Goal: Task Accomplishment & Management: Use online tool/utility

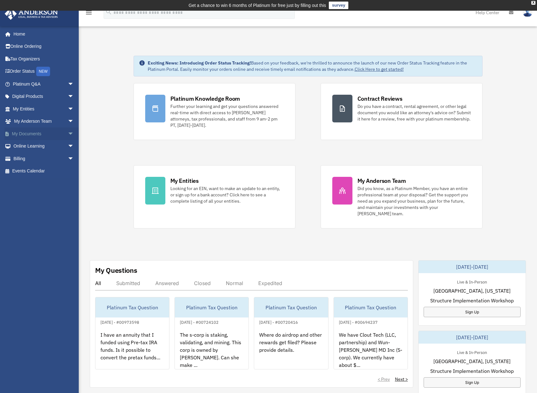
click at [68, 133] on span "arrow_drop_down" at bounding box center [74, 134] width 13 height 13
click at [25, 145] on link "Box" at bounding box center [46, 146] width 75 height 13
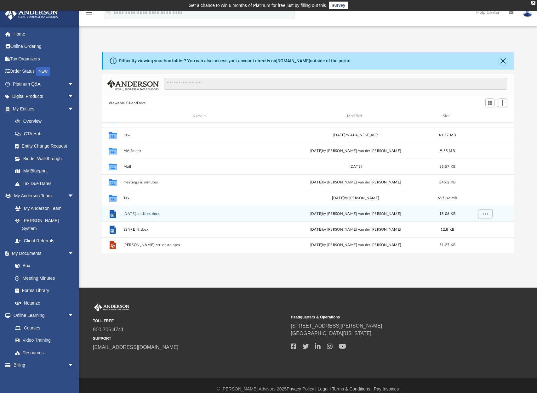
scroll to position [7, 0]
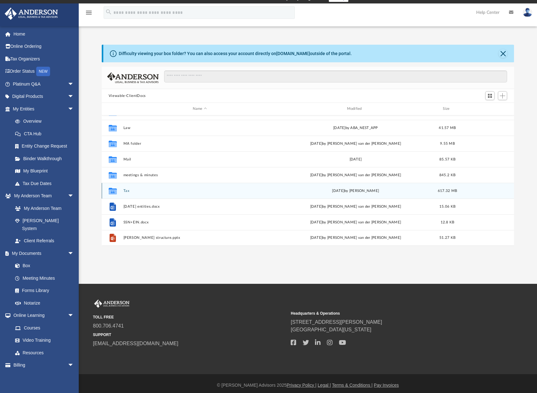
click at [126, 191] on button "Tax" at bounding box center [199, 191] width 153 height 4
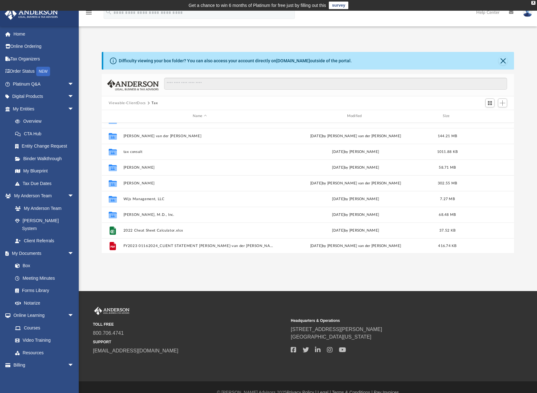
scroll to position [59, 0]
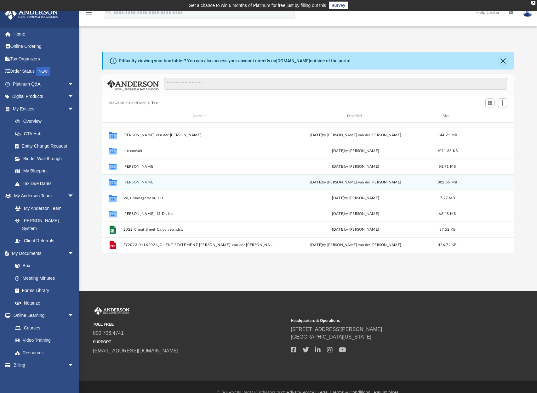
click at [144, 183] on button "[PERSON_NAME]" at bounding box center [199, 182] width 153 height 4
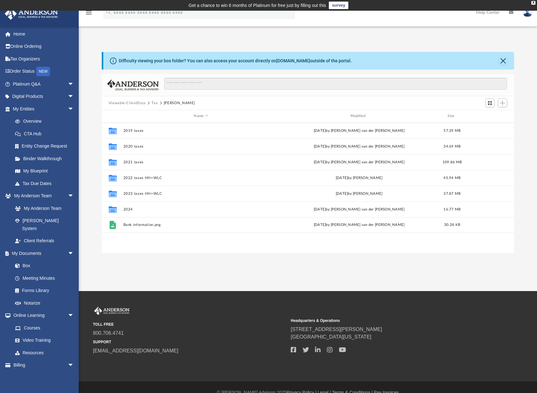
scroll to position [0, 0]
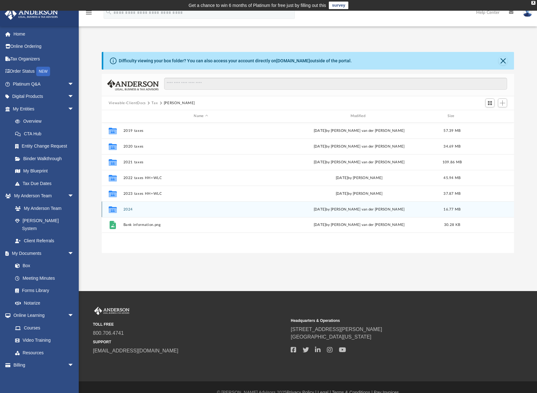
click at [127, 209] on button "2024" at bounding box center [200, 210] width 155 height 4
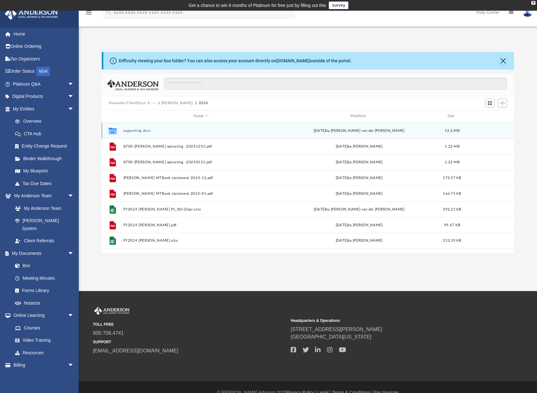
click at [134, 132] on button "supporting docs" at bounding box center [200, 131] width 155 height 4
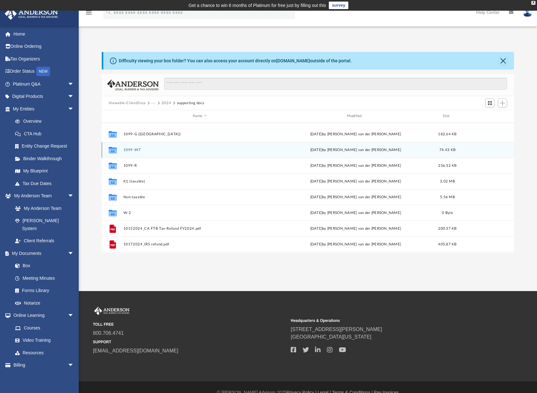
scroll to position [97, 0]
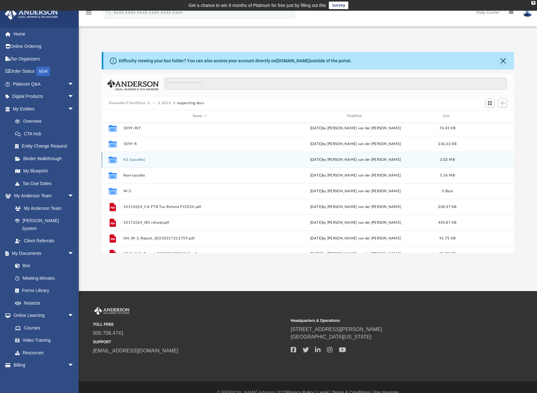
click at [135, 160] on button "K1 (taxable)" at bounding box center [199, 160] width 153 height 4
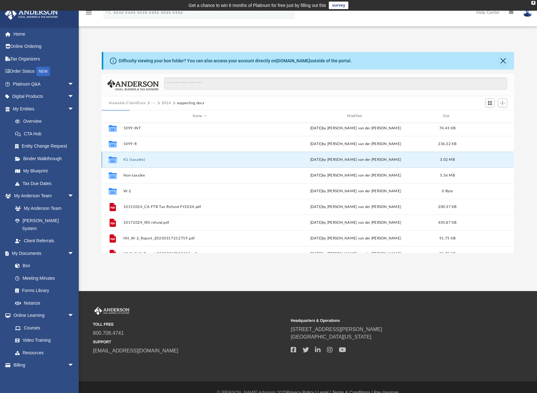
scroll to position [0, 0]
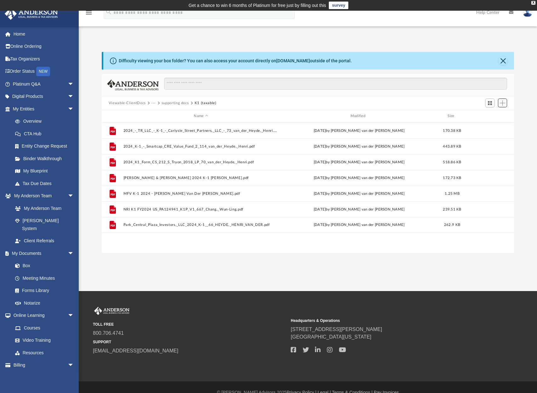
click at [501, 104] on span "Add" at bounding box center [502, 102] width 5 height 5
click at [493, 117] on li "Upload" at bounding box center [493, 115] width 20 height 7
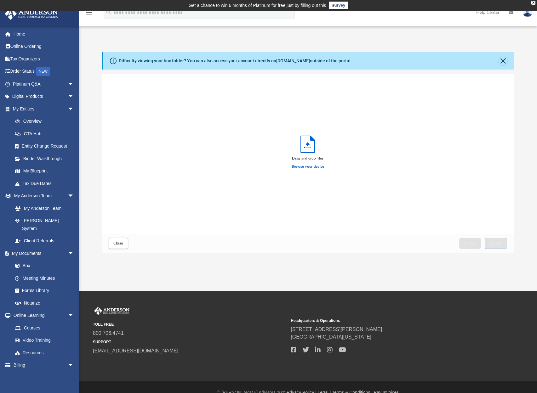
scroll to position [155, 408]
click at [493, 244] on span "Upload" at bounding box center [495, 244] width 13 height 4
click at [122, 244] on span "Close" at bounding box center [118, 244] width 10 height 4
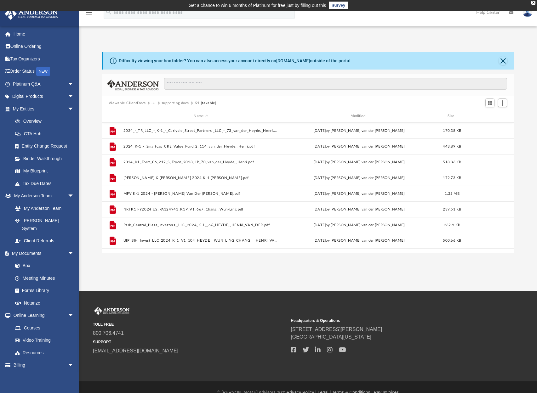
click at [489, 41] on div "Difficulty viewing your box folder? You can also access your account directly o…" at bounding box center [308, 146] width 458 height 214
